Goal: Transaction & Acquisition: Purchase product/service

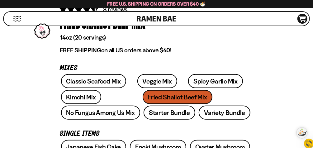
scroll to position [150, 0]
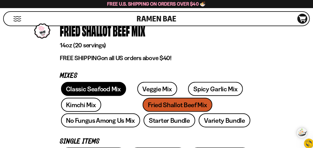
click at [104, 86] on link "Classic Seafood Mix" at bounding box center [93, 89] width 65 height 14
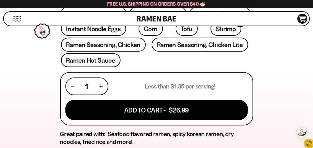
scroll to position [299, 0]
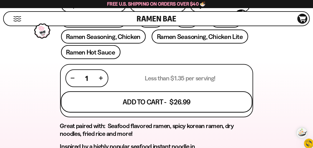
click at [146, 103] on button "Add To Cart - $26.99" at bounding box center [157, 101] width 192 height 21
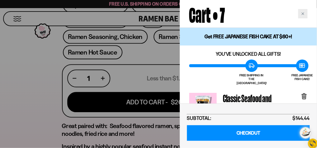
click at [301, 12] on div "Close cart" at bounding box center [302, 13] width 9 height 9
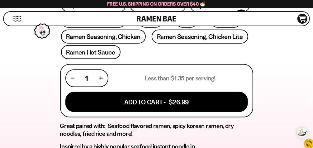
scroll to position [324, 0]
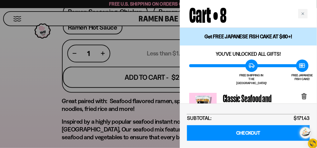
click at [143, 74] on div at bounding box center [158, 74] width 317 height 148
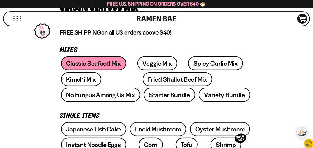
scroll to position [174, 0]
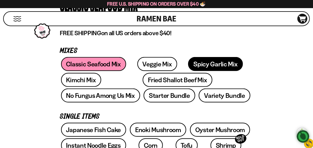
click at [190, 64] on link "Spicy Garlic Mix" at bounding box center [215, 64] width 55 height 14
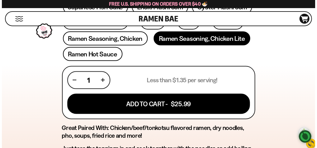
scroll to position [324, 0]
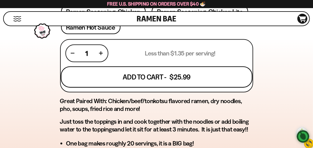
click at [138, 75] on button "Add To Cart - $25.99" at bounding box center [157, 76] width 192 height 21
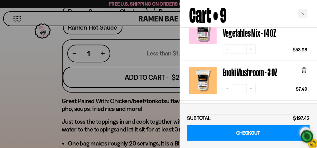
scroll to position [125, 0]
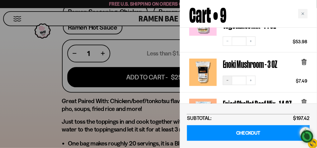
click at [227, 78] on icon "Decrease quantity" at bounding box center [228, 80] width 4 height 4
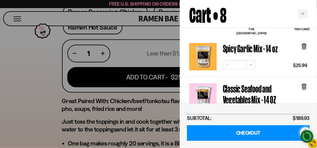
scroll to position [75, 0]
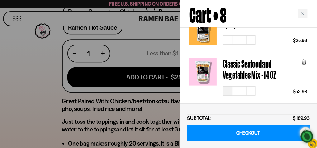
click at [228, 89] on icon "Decrease quantity" at bounding box center [228, 91] width 4 height 4
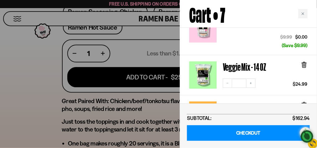
scroll to position [224, 0]
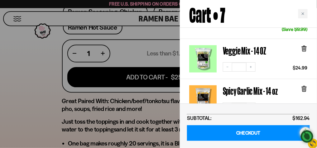
click at [305, 87] on icon at bounding box center [304, 89] width 4 height 5
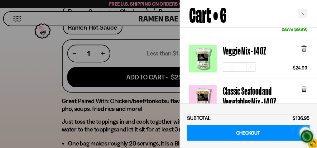
click at [302, 87] on icon at bounding box center [304, 89] width 4 height 5
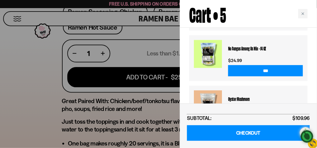
scroll to position [373, 0]
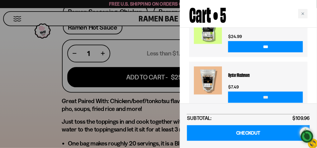
click at [247, 92] on input "***" at bounding box center [265, 97] width 75 height 11
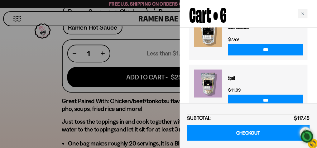
scroll to position [387, 0]
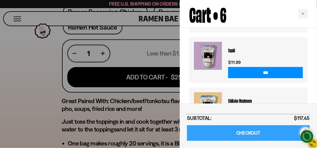
click at [239, 129] on link "CHECKOUT" at bounding box center [248, 133] width 123 height 16
